Goal: Task Accomplishment & Management: Use online tool/utility

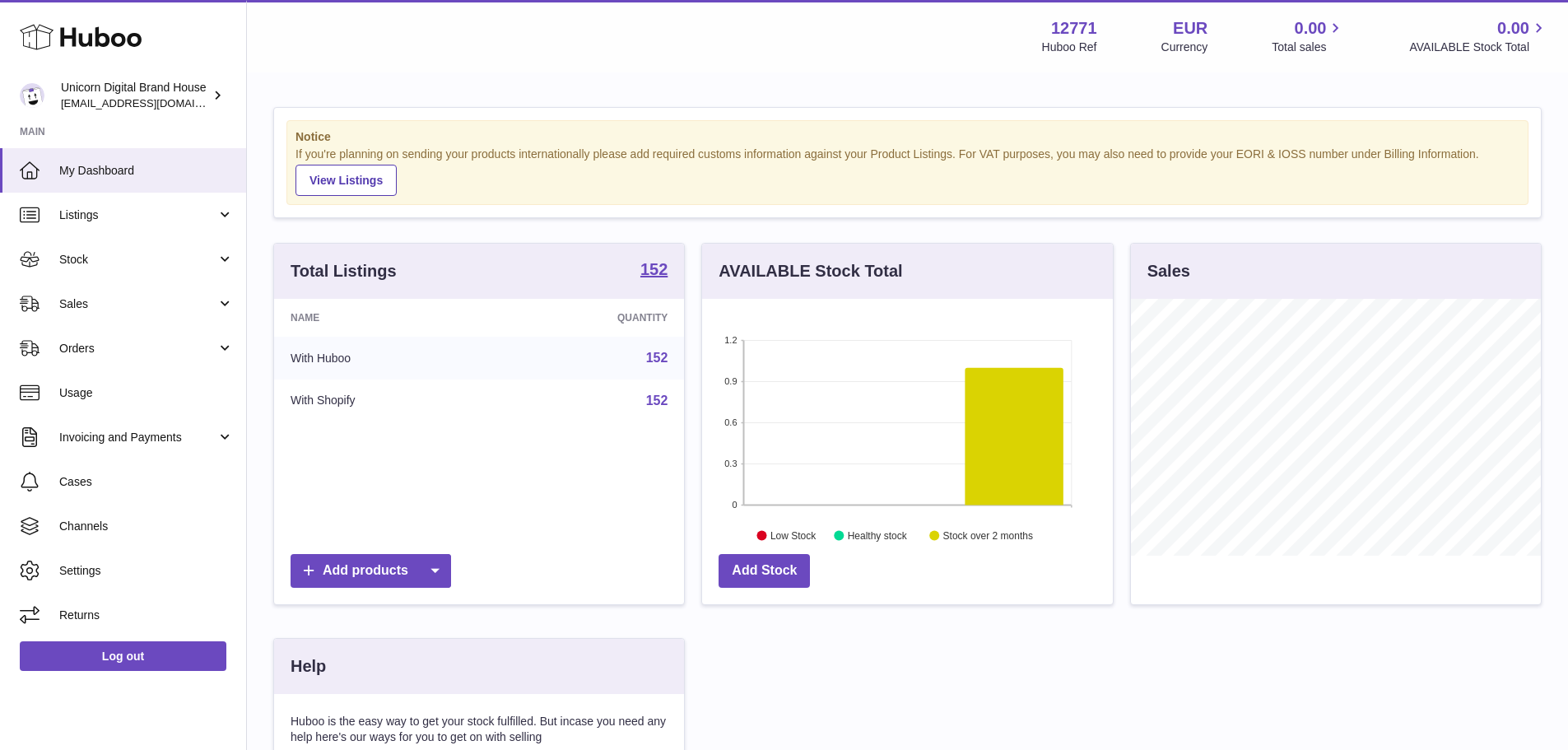
scroll to position [257, 415]
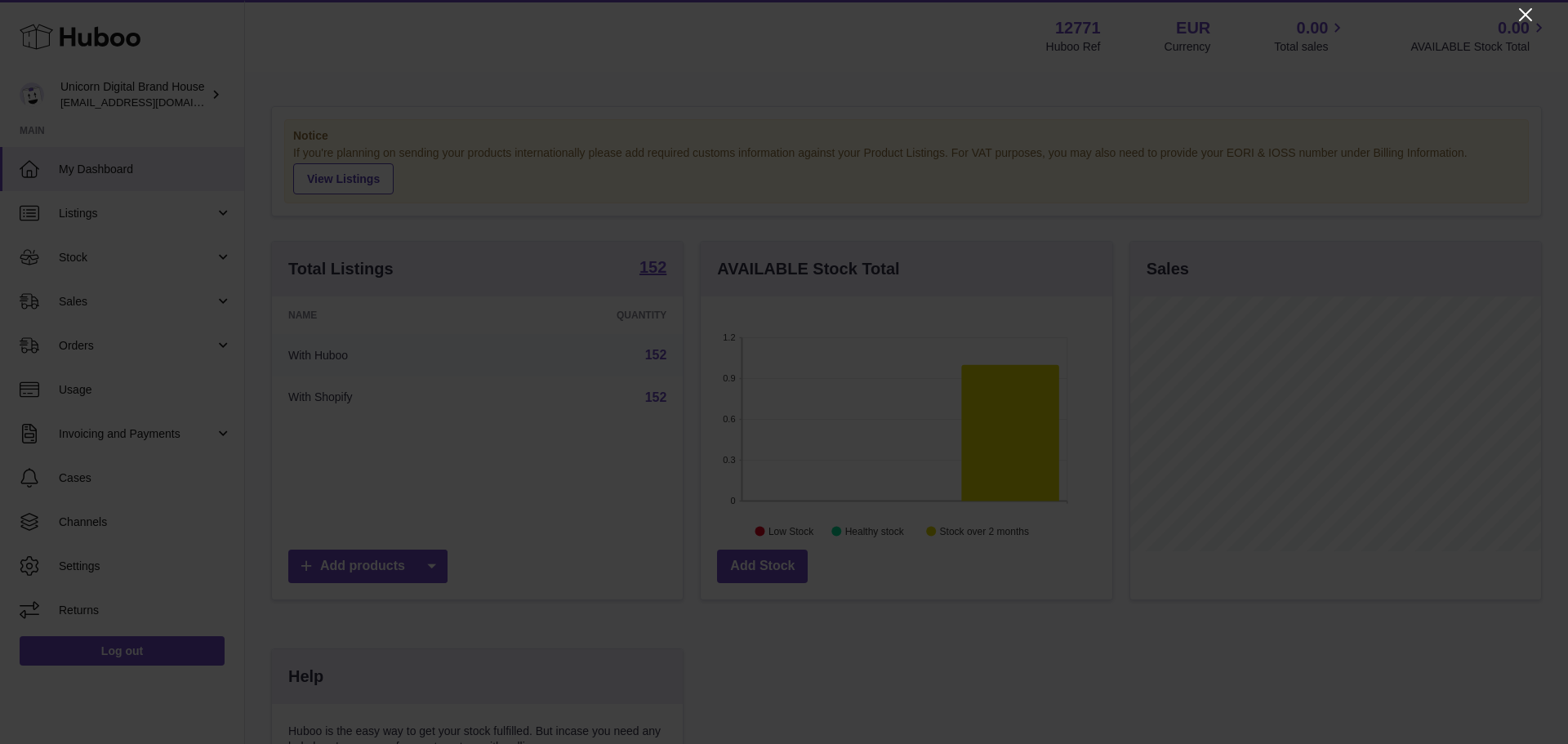
click at [1529, 7] on icon "Close" at bounding box center [1525, 15] width 20 height 20
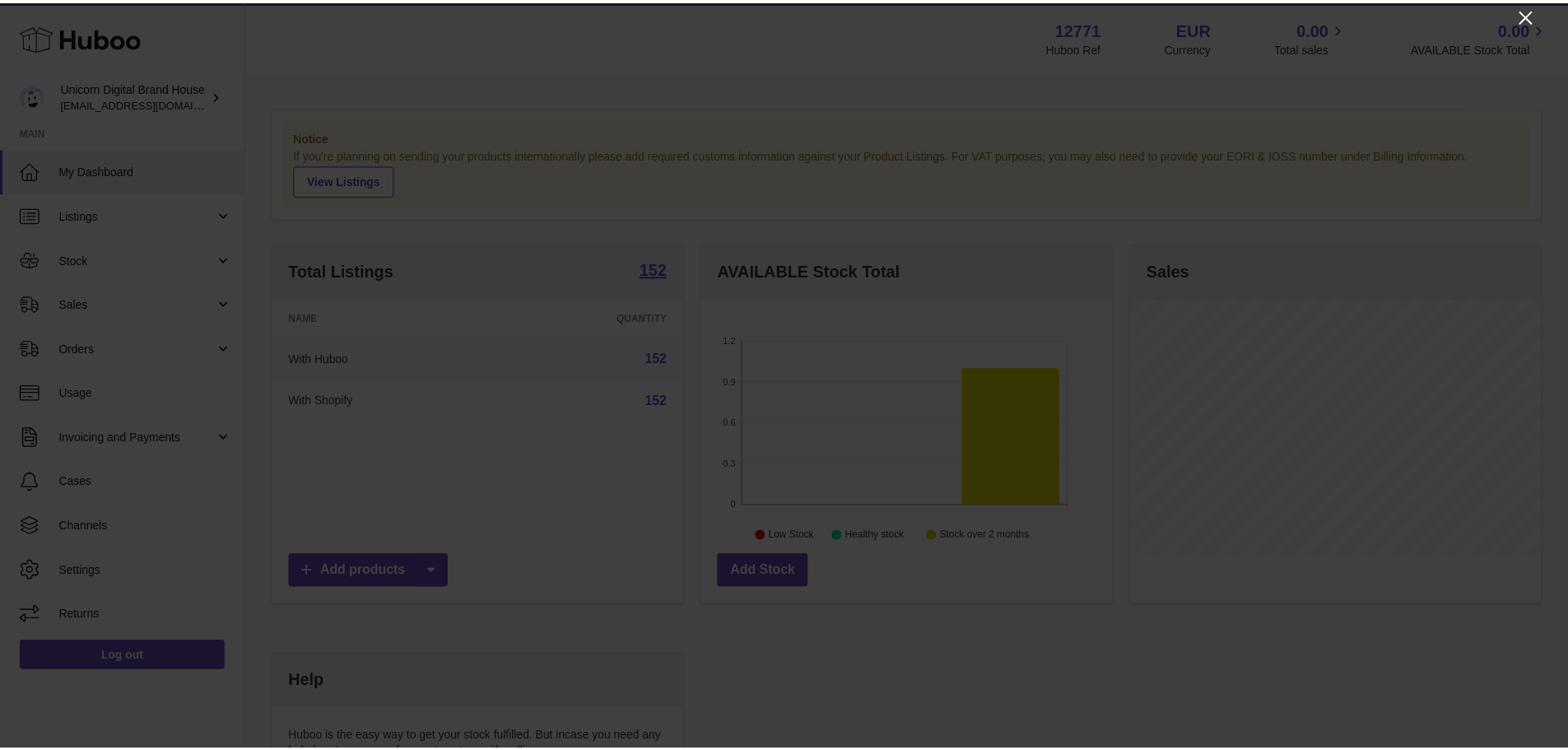
scroll to position [822557, 822686]
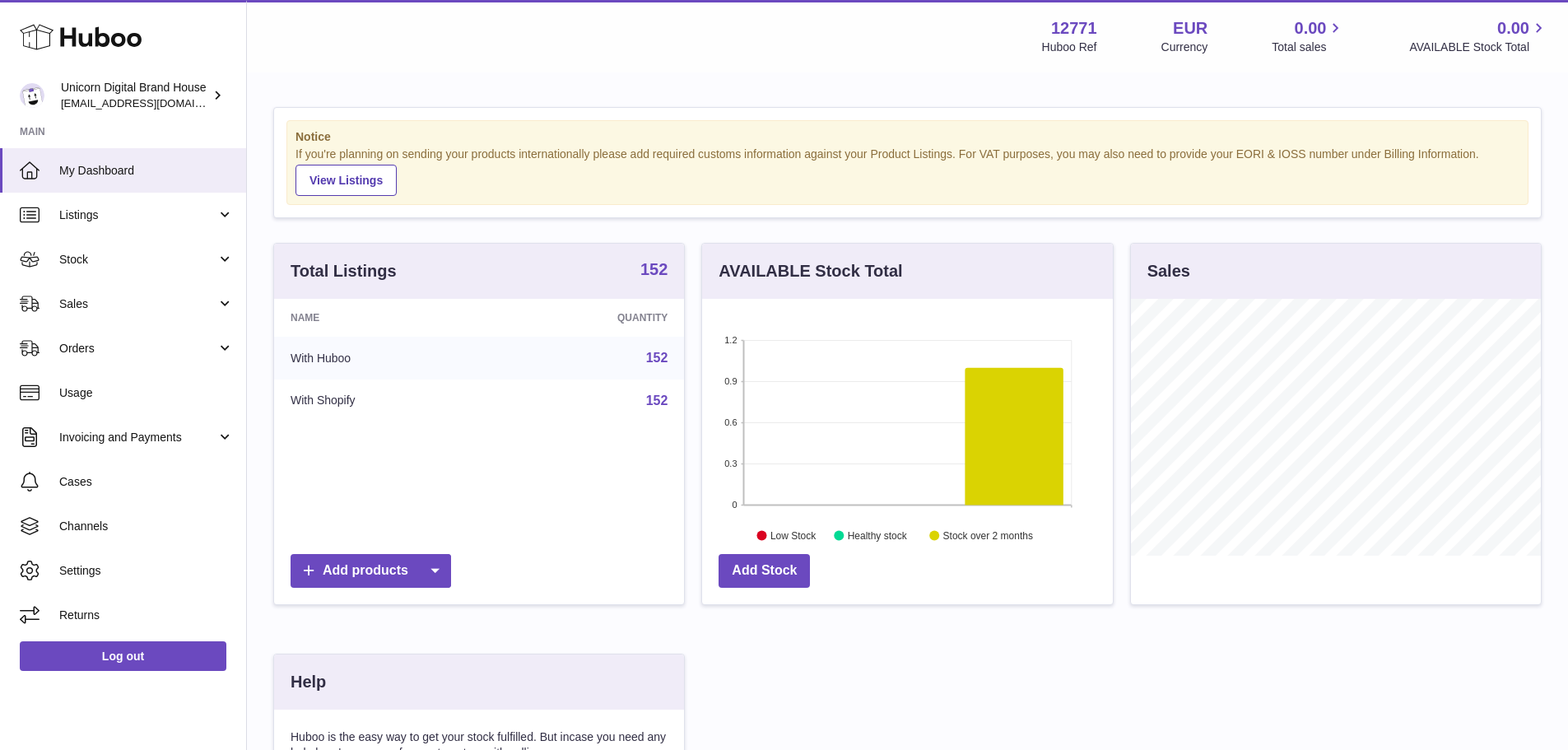
click at [656, 264] on strong "152" at bounding box center [654, 269] width 27 height 17
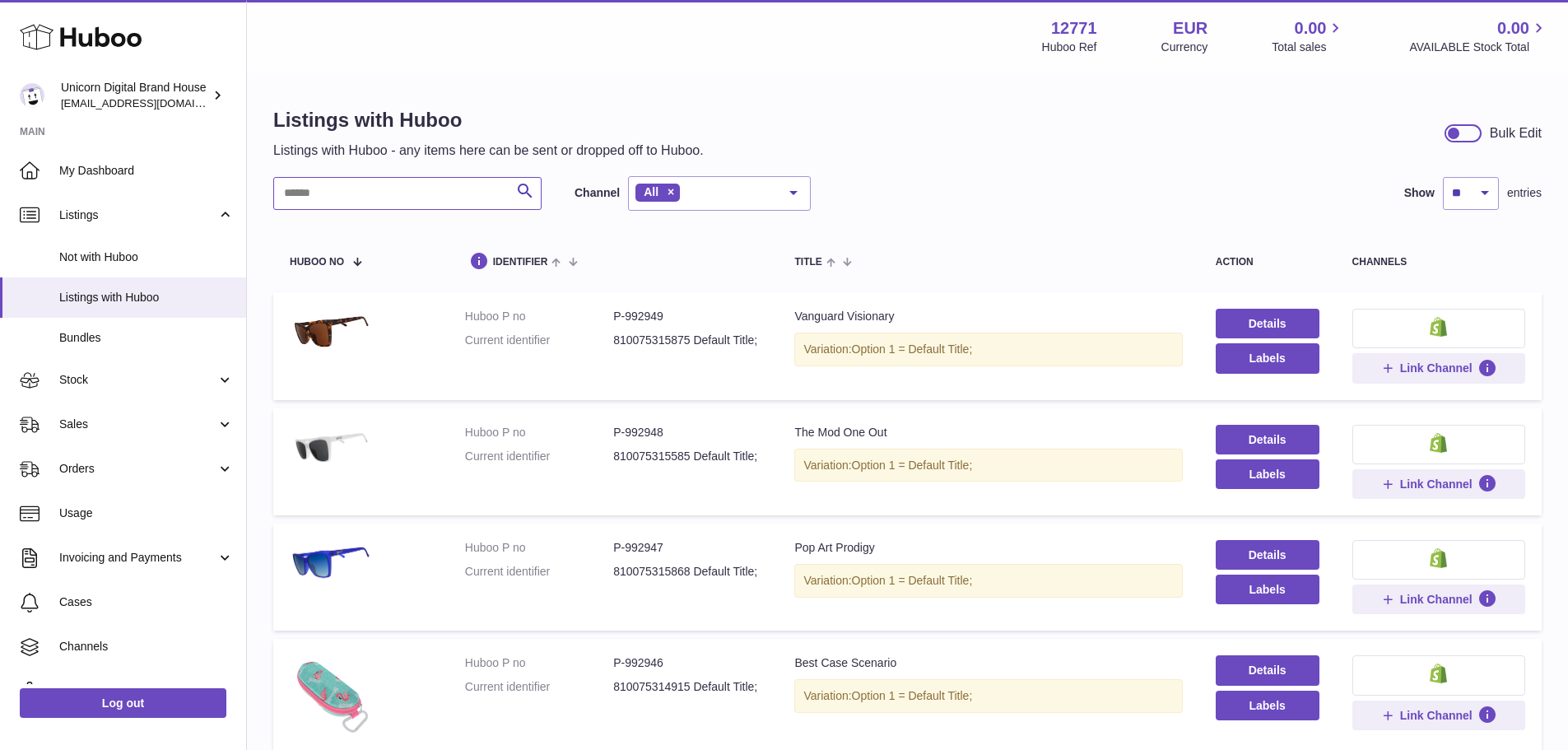
click at [395, 199] on input "text" at bounding box center [408, 194] width 268 height 33
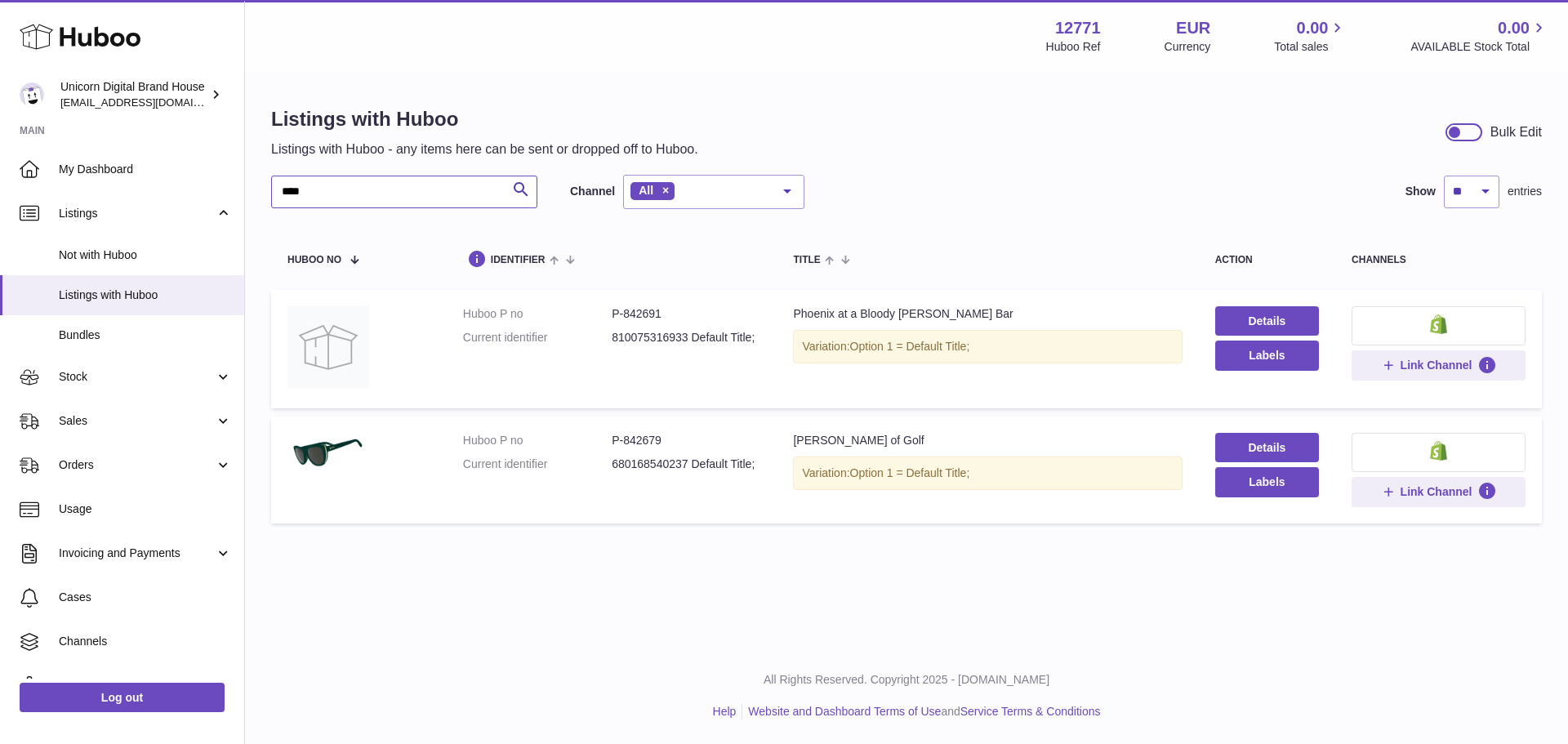
type input "****"
click at [639, 309] on dd "P-842691" at bounding box center [685, 314] width 149 height 16
copy dd "842691"
drag, startPoint x: 327, startPoint y: 196, endPoint x: 0, endPoint y: 181, distance: 327.3
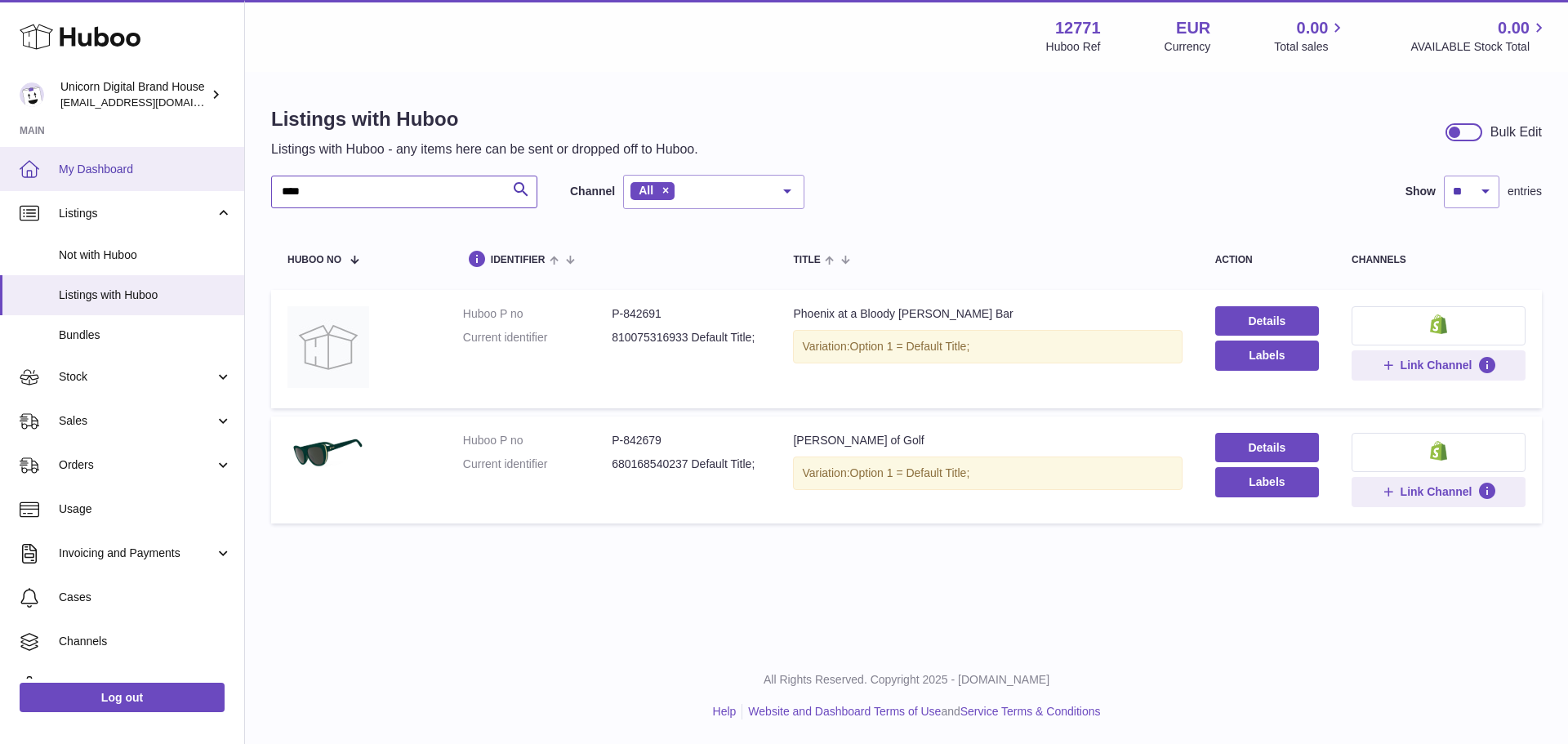
click at [0, 188] on div "Huboo Unicorn Digital Brand House internalAdmin-12771@internal.huboo.com Main M…" at bounding box center [784, 372] width 1568 height 744
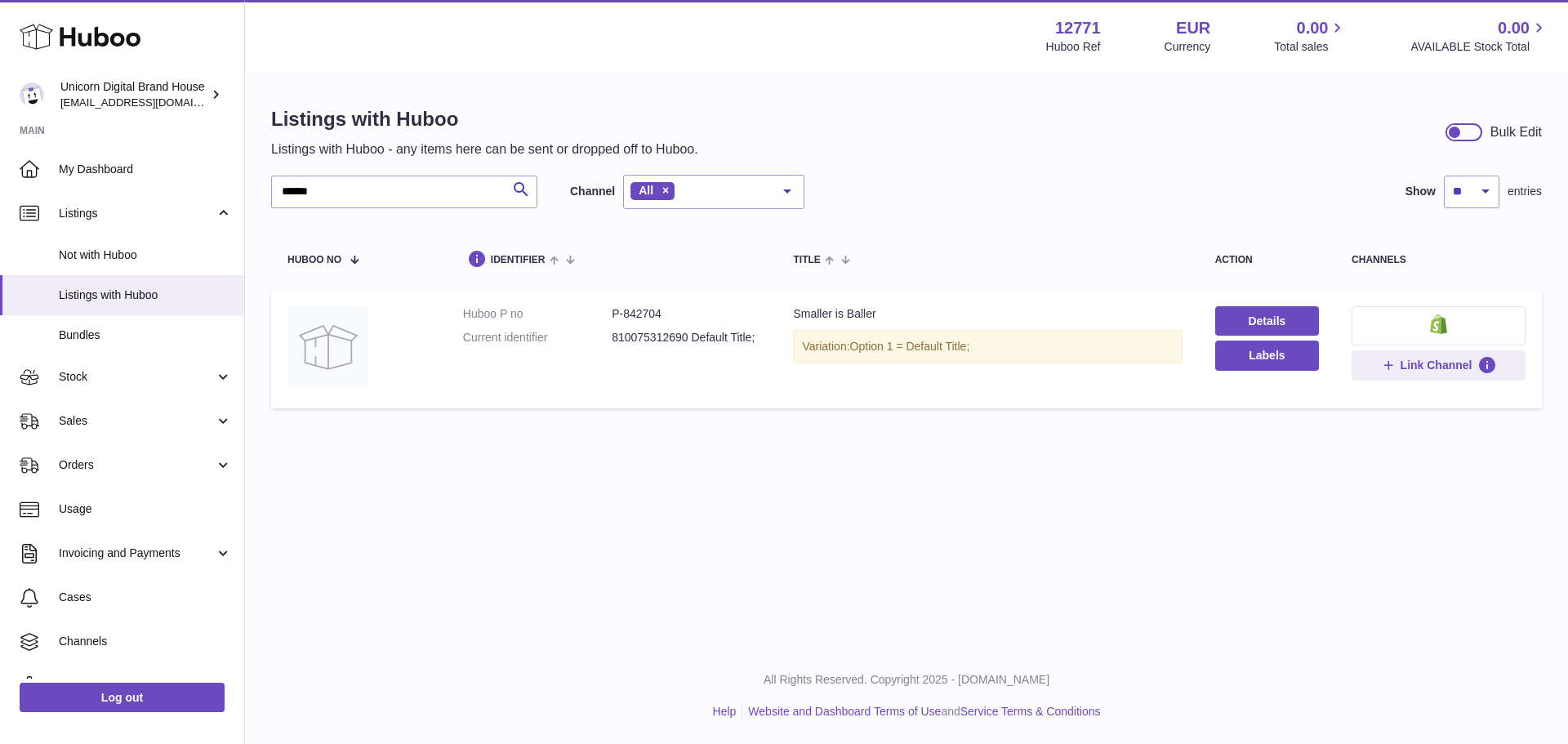
click at [641, 309] on dd "P-842704" at bounding box center [685, 314] width 149 height 16
copy dd "842704"
drag, startPoint x: 347, startPoint y: 194, endPoint x: 0, endPoint y: 149, distance: 349.9
click at [0, 149] on div "Huboo Unicorn Digital Brand House internalAdmin-12771@internal.huboo.com Main M…" at bounding box center [784, 372] width 1568 height 744
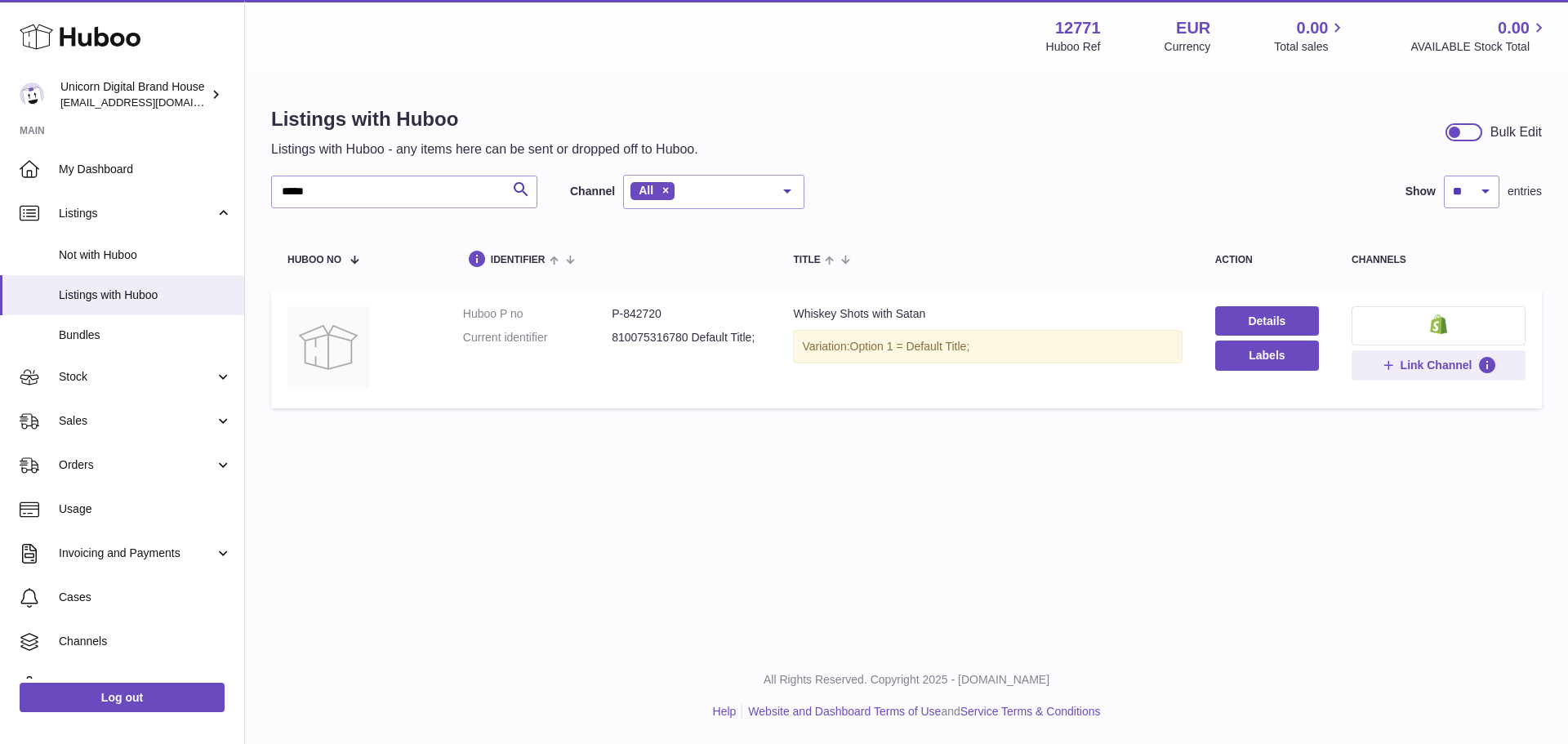
click at [644, 313] on dd "P-842720" at bounding box center [685, 314] width 149 height 16
copy dd "842720"
drag, startPoint x: 391, startPoint y: 183, endPoint x: 245, endPoint y: 195, distance: 146.5
click at [245, 195] on div "Listings with Huboo Listings with Huboo - any items here can be sent or dropped…" at bounding box center [906, 262] width 1323 height 375
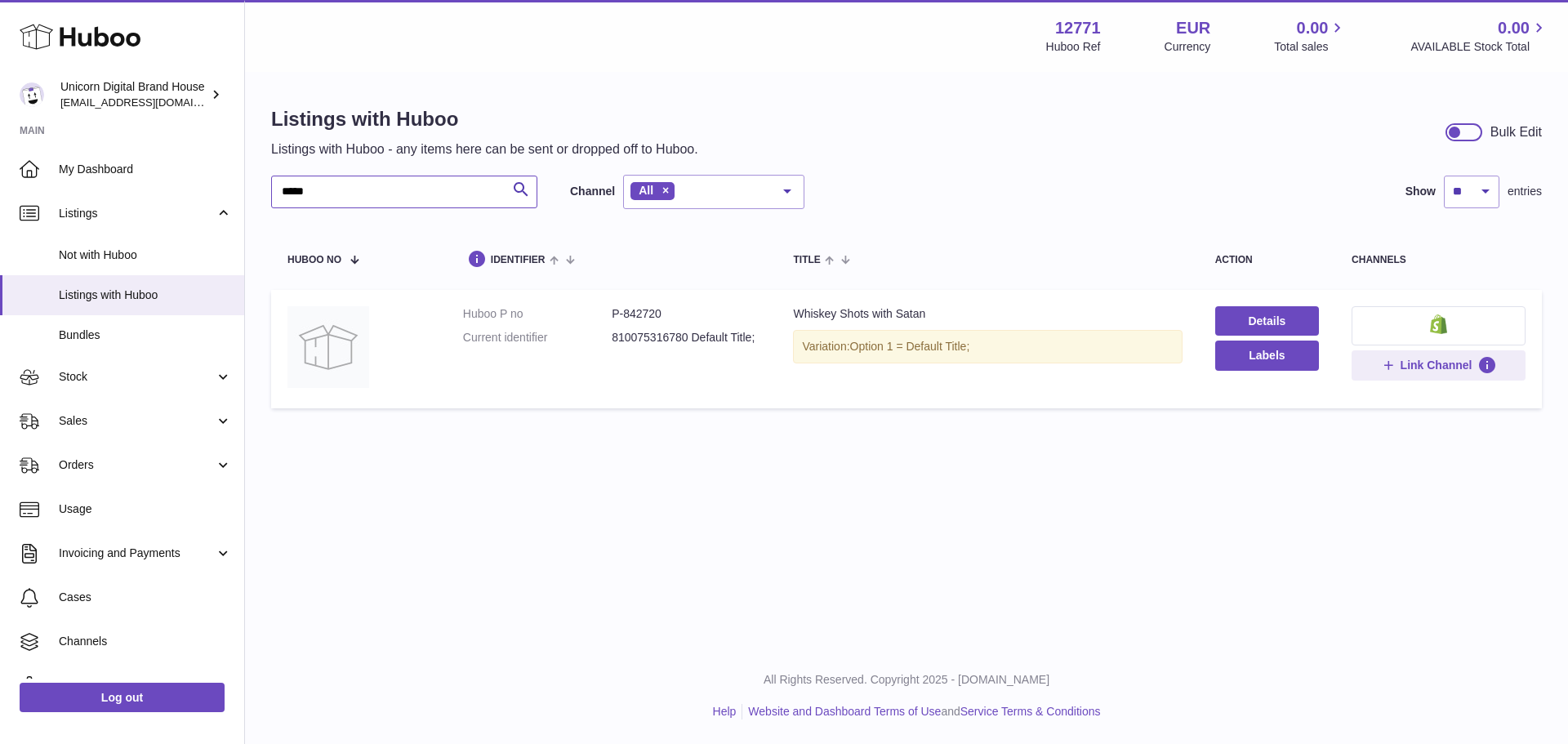
type input "*"
type input "****"
click at [657, 309] on dd "P-842728" at bounding box center [685, 314] width 149 height 16
copy dd "842728"
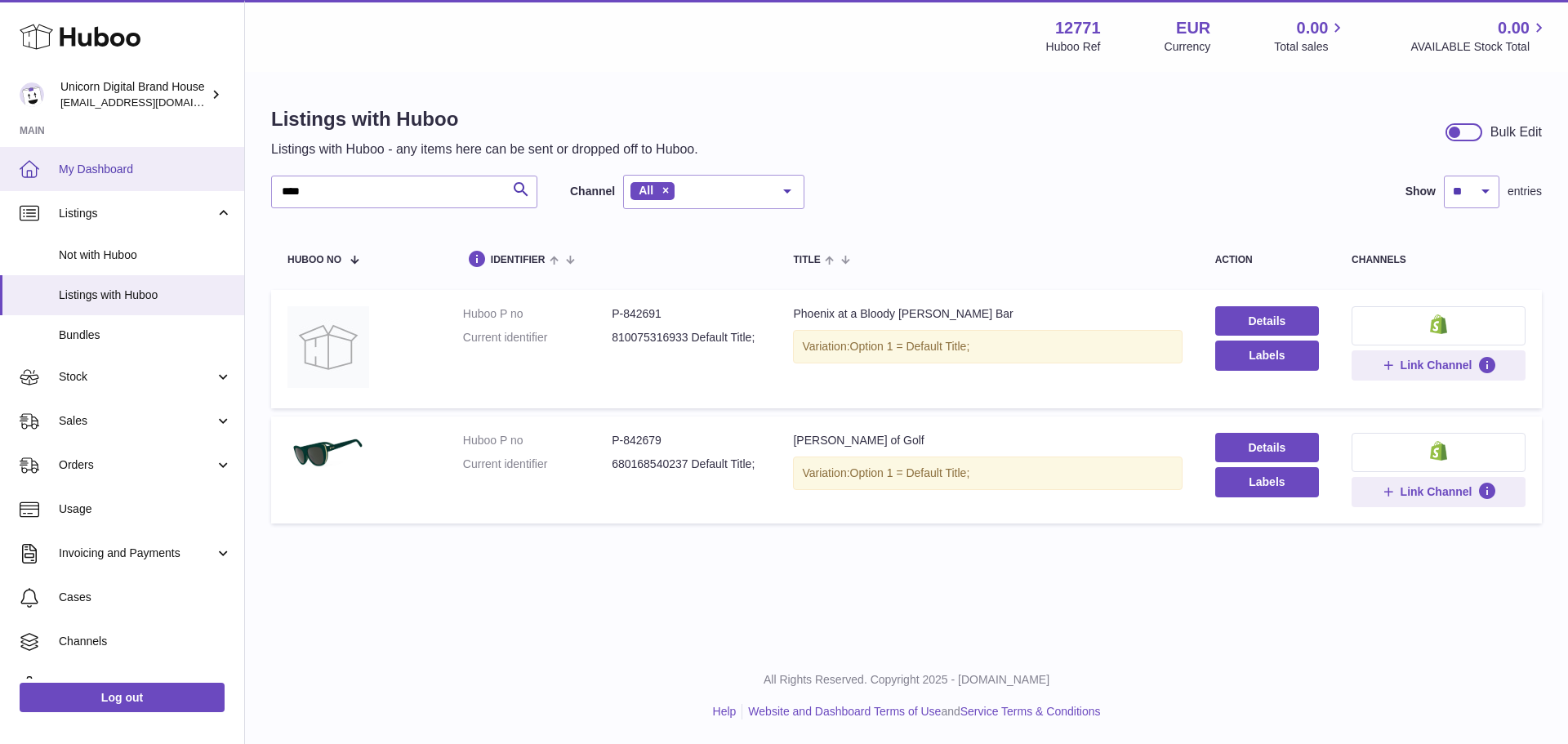
click at [126, 163] on span "My Dashboard" at bounding box center [145, 169] width 173 height 16
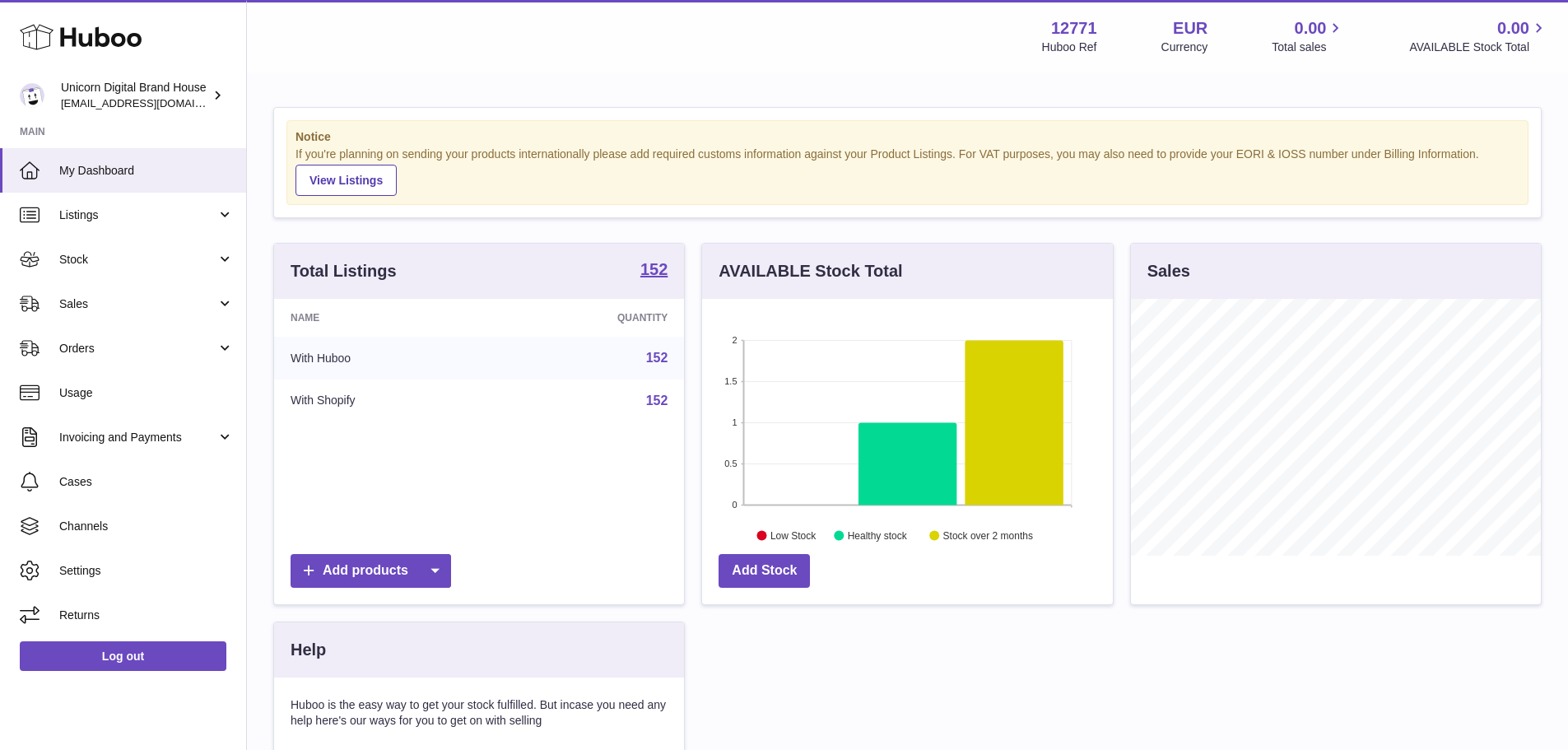
scroll to position [257, 411]
